Goal: Navigation & Orientation: Find specific page/section

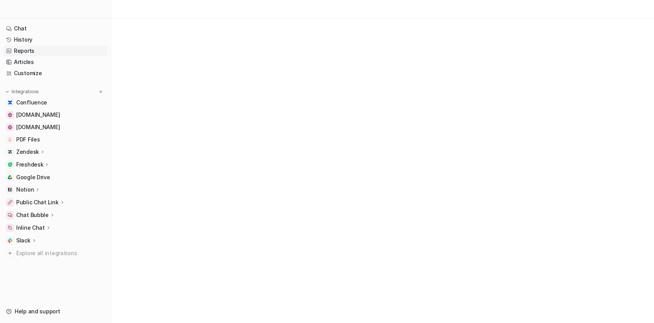
click at [35, 52] on link "Reports" at bounding box center [55, 51] width 105 height 11
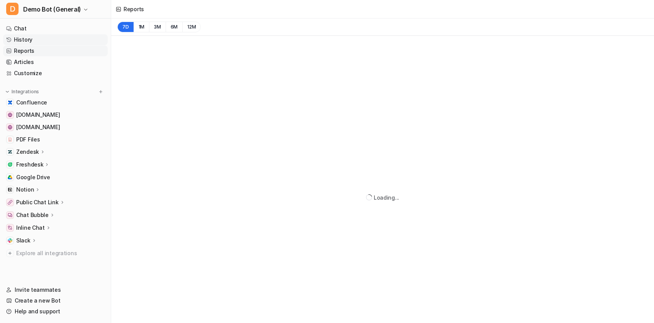
click at [30, 38] on link "History" at bounding box center [55, 39] width 105 height 11
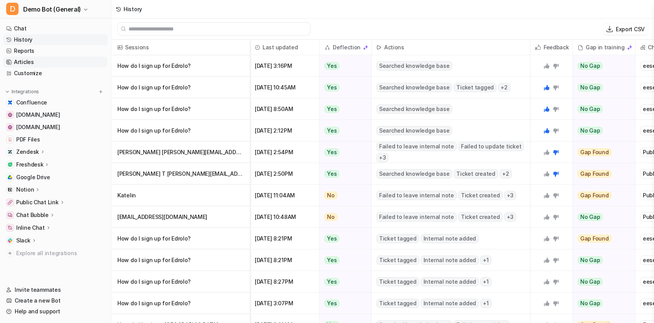
click at [45, 61] on link "Articles" at bounding box center [55, 62] width 105 height 11
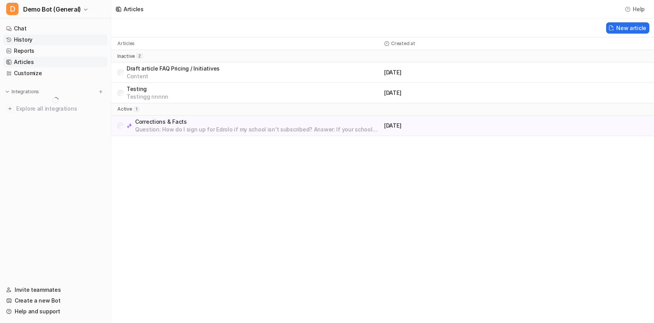
click at [30, 40] on link "History" at bounding box center [55, 39] width 105 height 11
